Goal: Transaction & Acquisition: Purchase product/service

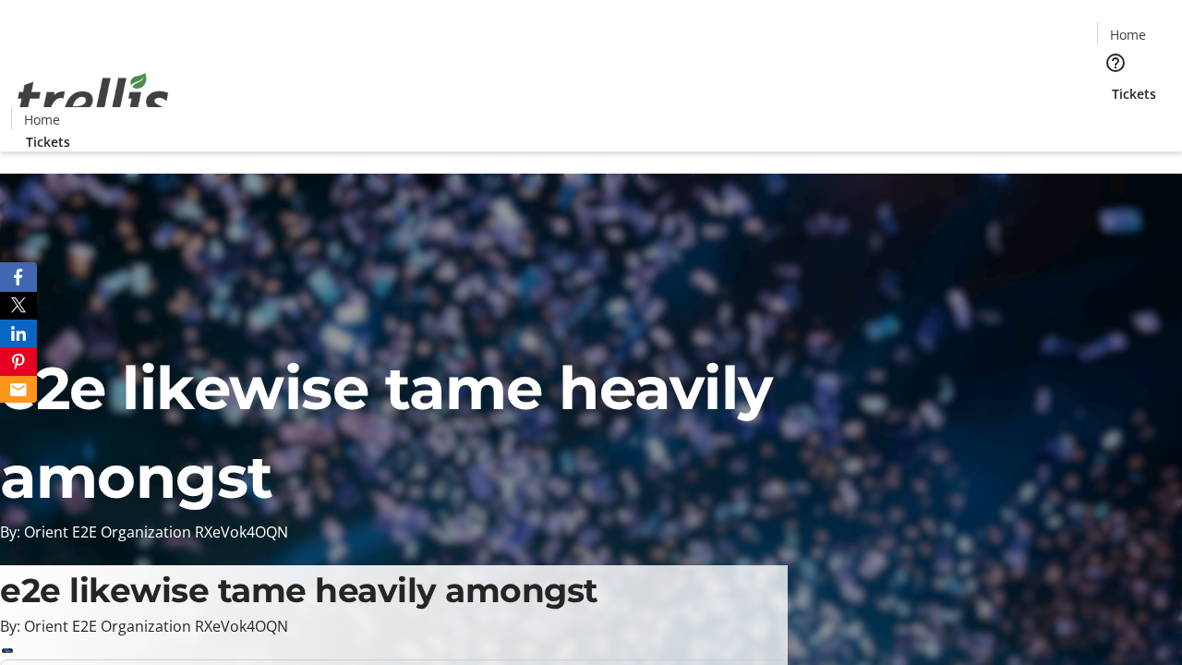
click at [1112, 84] on span "Tickets" at bounding box center [1134, 93] width 44 height 19
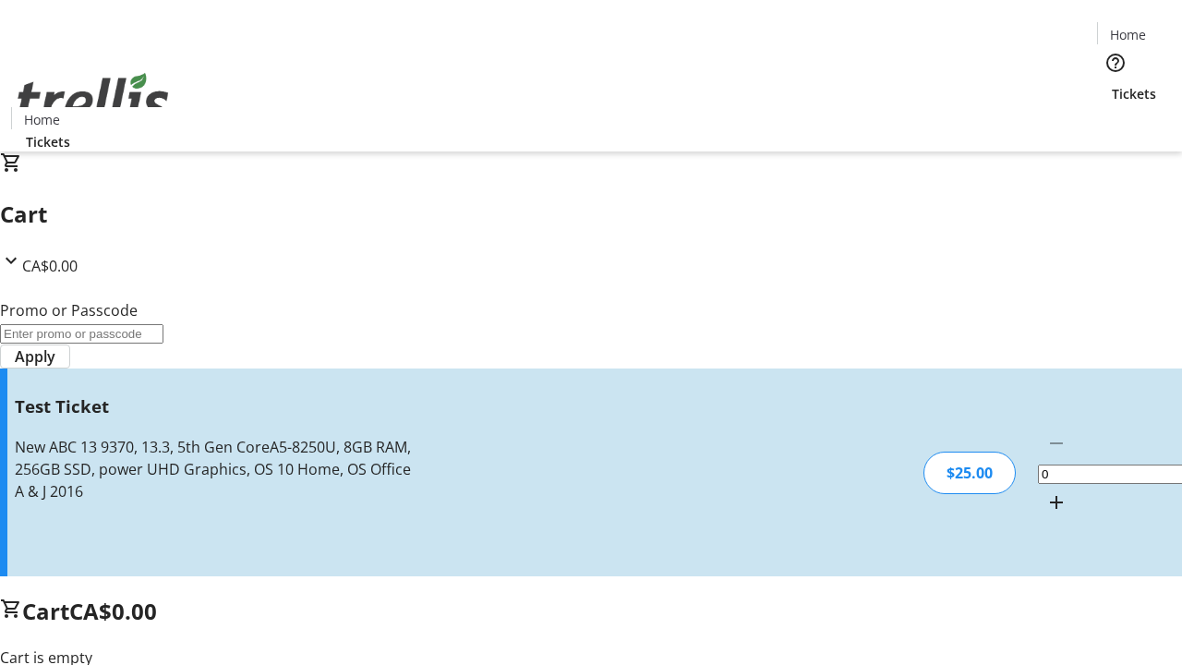
click at [1045, 491] on mat-icon "Increment by one" at bounding box center [1056, 502] width 22 height 22
type input "1"
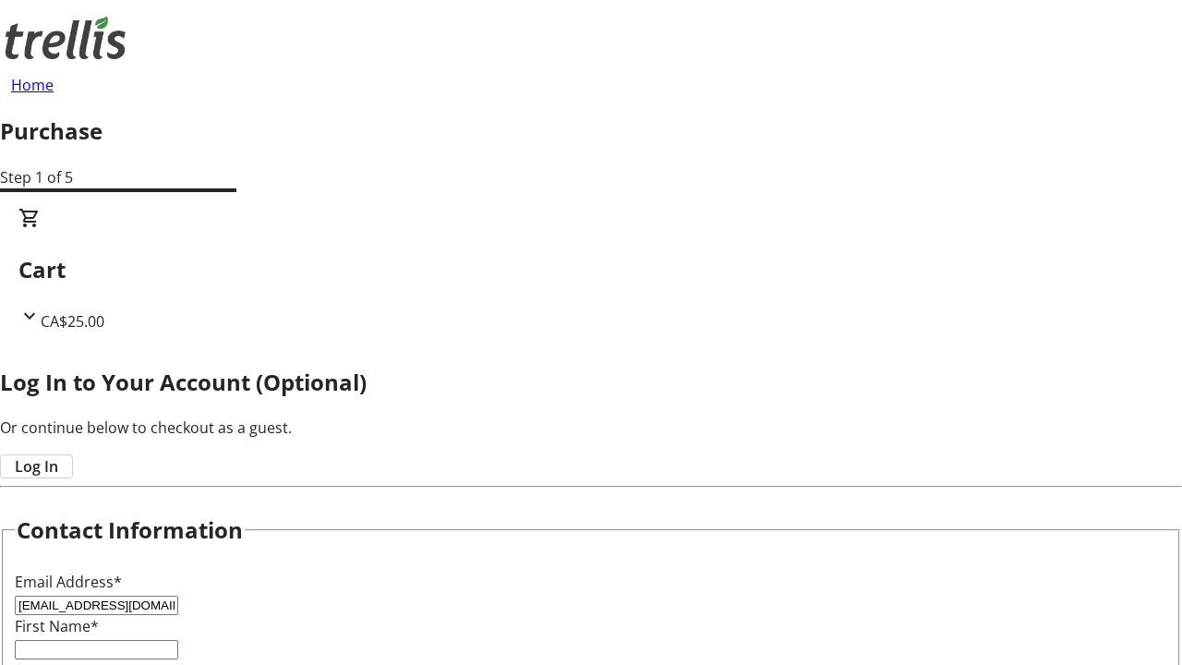
type input "[EMAIL_ADDRESS][DOMAIN_NAME]"
type input "Bridie"
type input "[PERSON_NAME]"
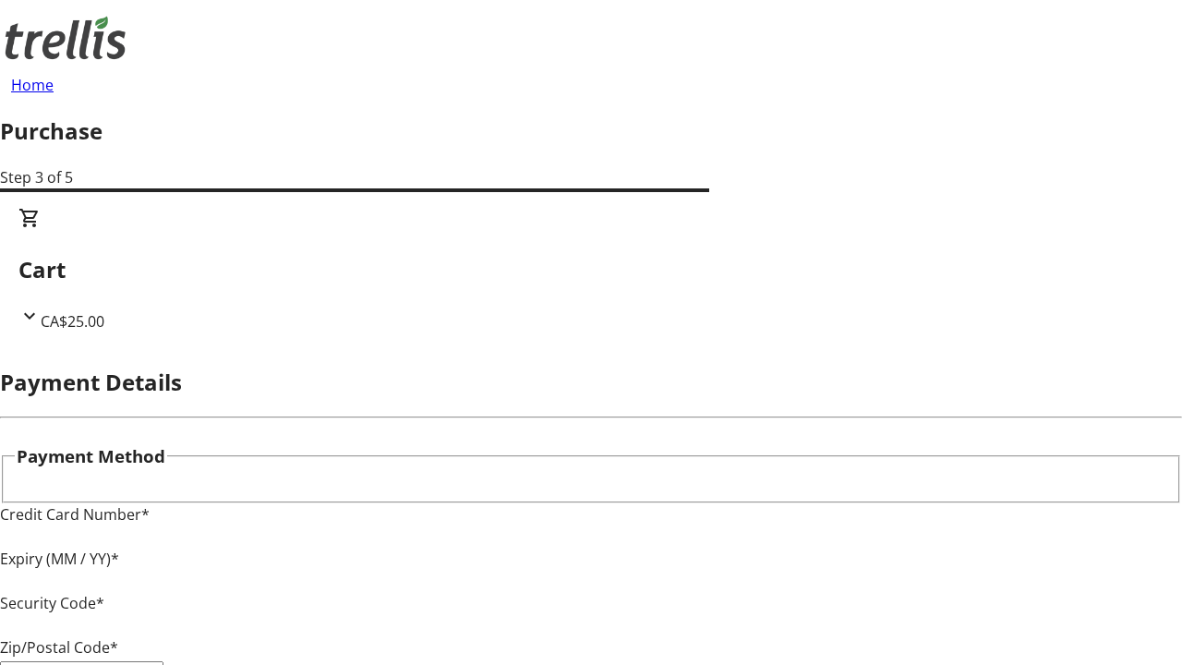
type input "V1Y 0C2"
